Goal: Find specific page/section: Find specific page/section

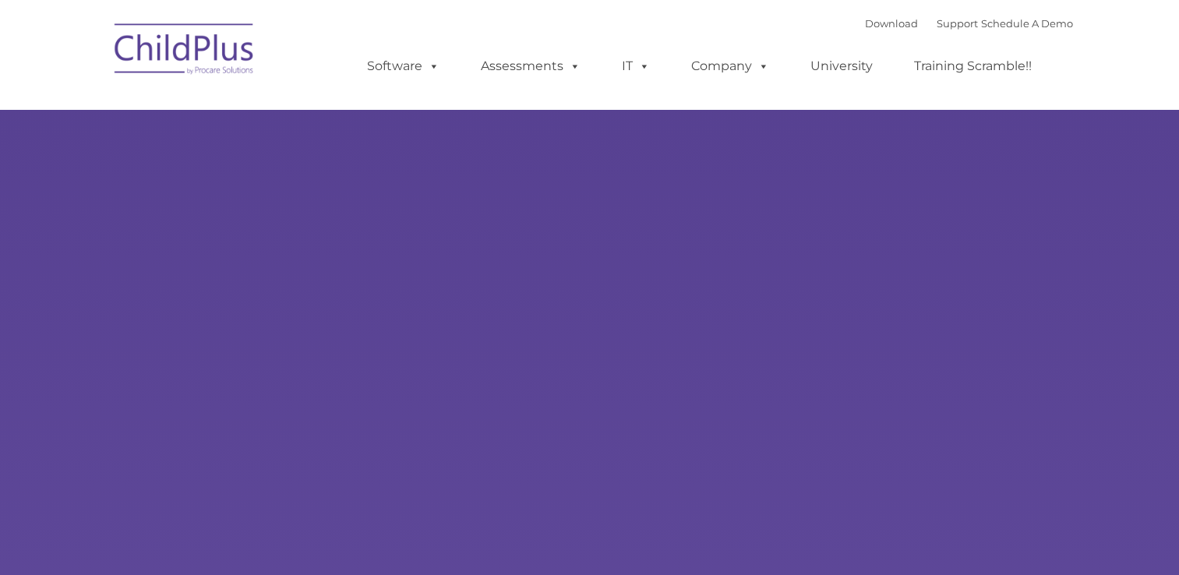
type input ""
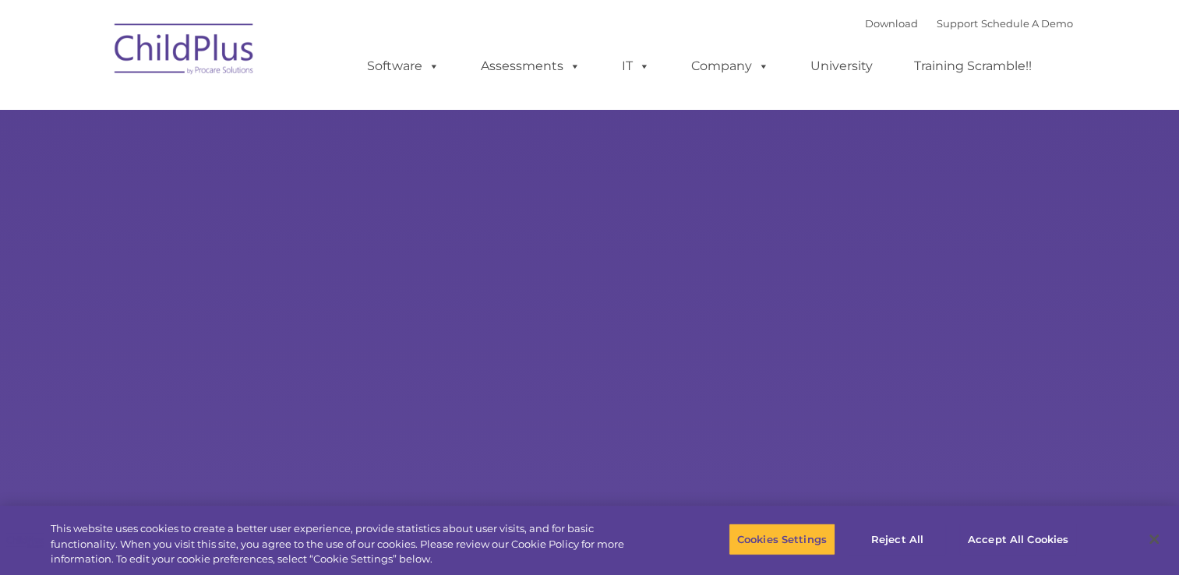
select select "MEDIUM"
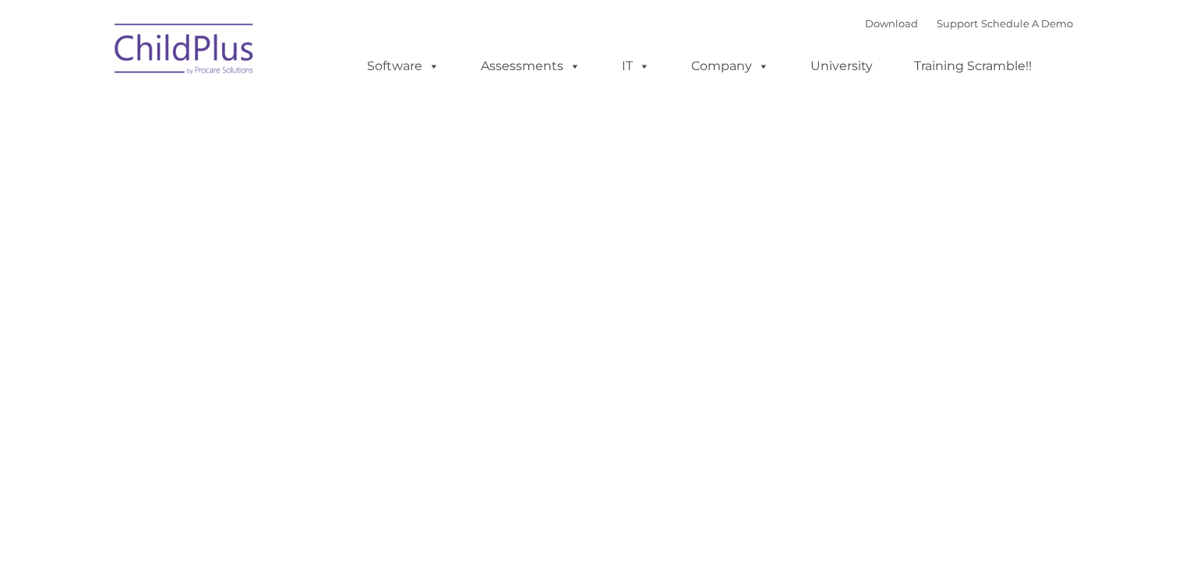
type input ""
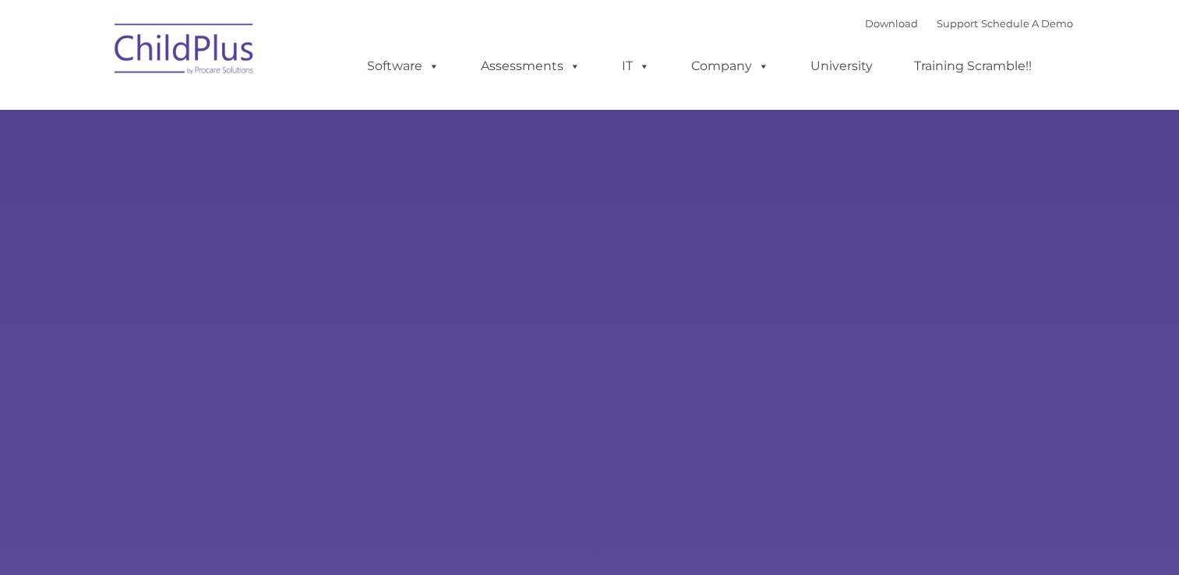
type input ""
